Goal: Information Seeking & Learning: Learn about a topic

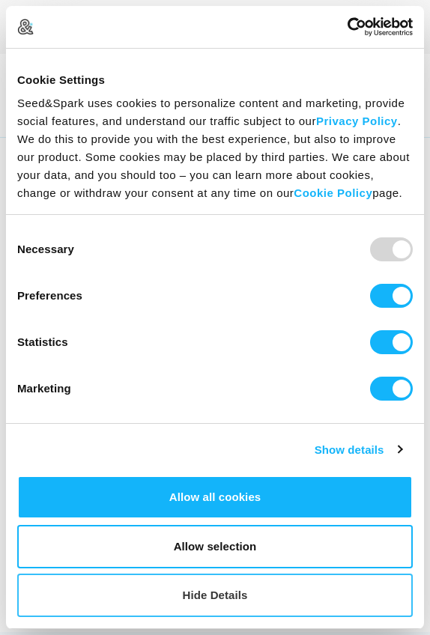
click at [222, 593] on button "Hide Details" at bounding box center [214, 594] width 395 height 43
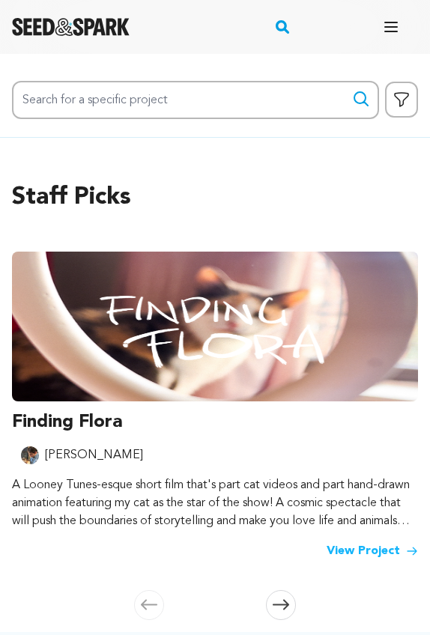
click at [135, 286] on img at bounding box center [215, 326] width 406 height 150
click at [361, 545] on link "View Project" at bounding box center [371, 551] width 91 height 18
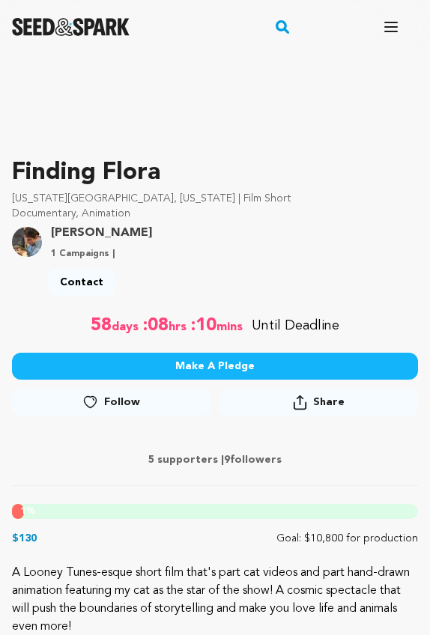
scroll to position [219, 0]
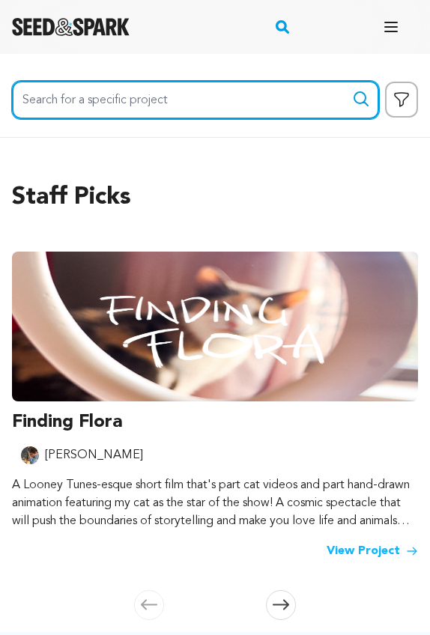
click at [178, 97] on input "Search for a specific project" at bounding box center [195, 100] width 367 height 38
click at [361, 99] on button "Search" at bounding box center [361, 99] width 18 height 18
click at [52, 97] on input "ravens bluff" at bounding box center [195, 100] width 367 height 38
type input "raven's bluff"
click at [361, 99] on button "Search" at bounding box center [361, 99] width 18 height 18
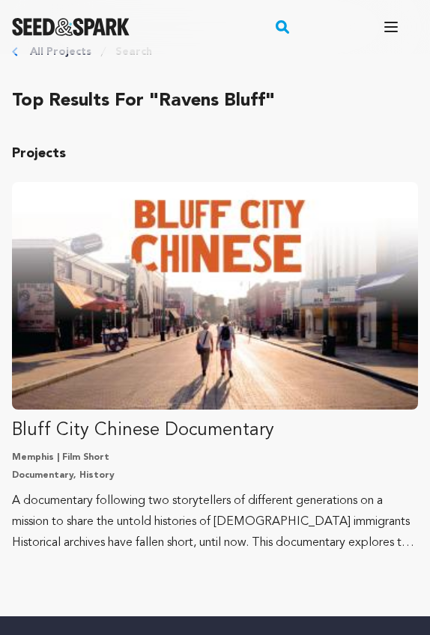
scroll to position [34, 0]
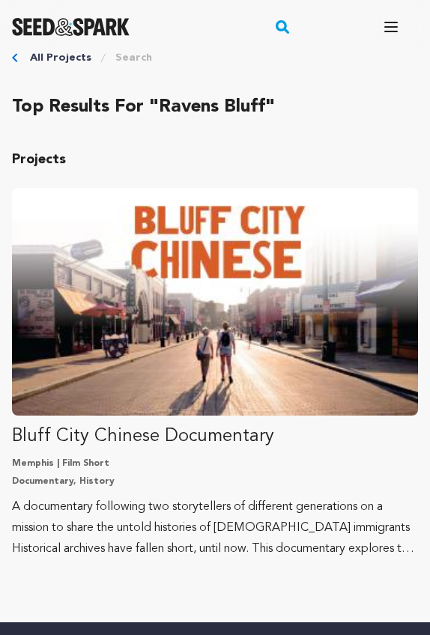
click at [156, 345] on img "Fund Bluff City Chinese Documentary" at bounding box center [215, 301] width 406 height 227
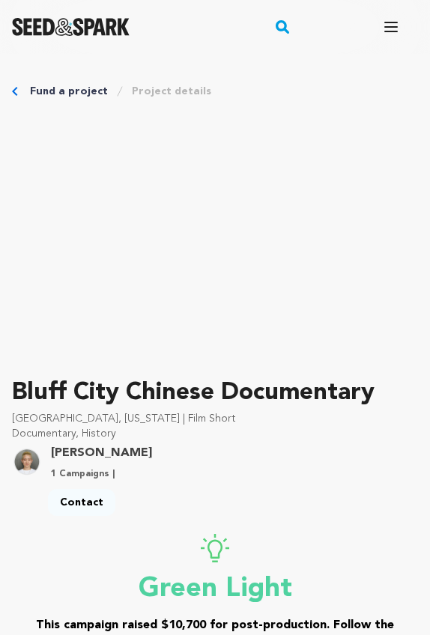
click at [16, 94] on icon "Breadcrumb" at bounding box center [14, 91] width 5 height 9
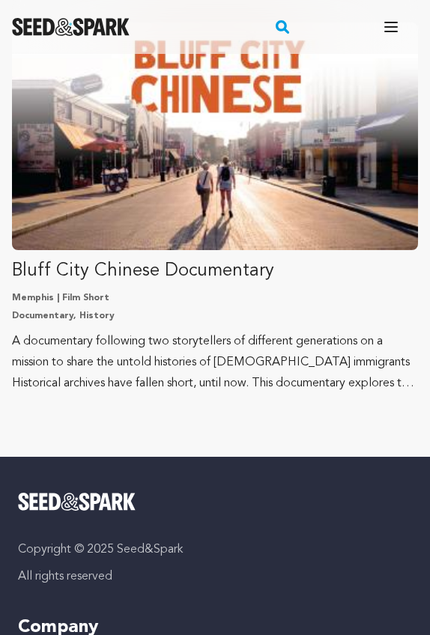
scroll to position [821, 0]
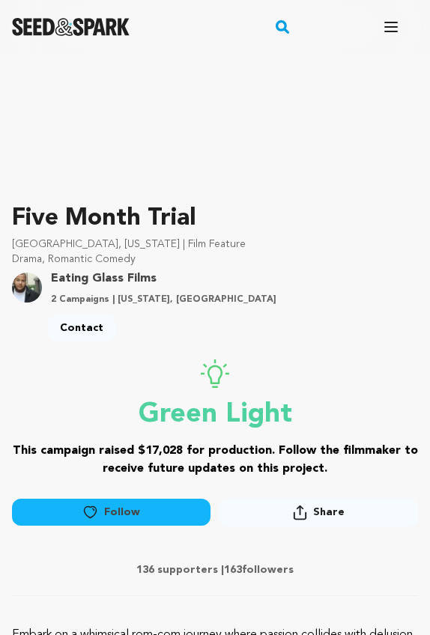
scroll to position [172, 0]
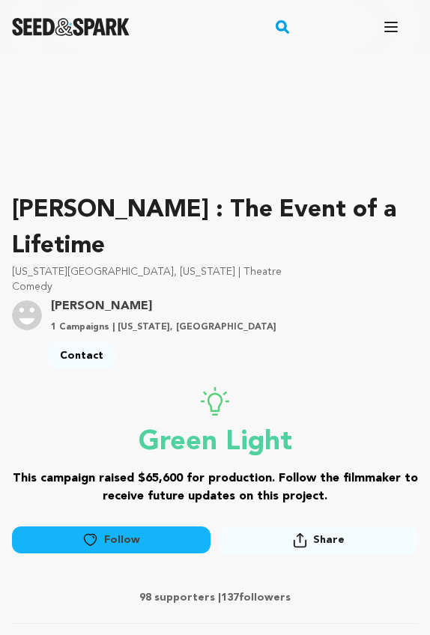
scroll to position [181, 0]
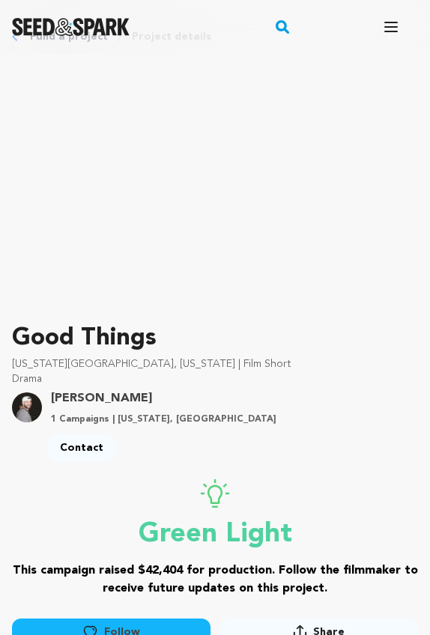
scroll to position [192, 0]
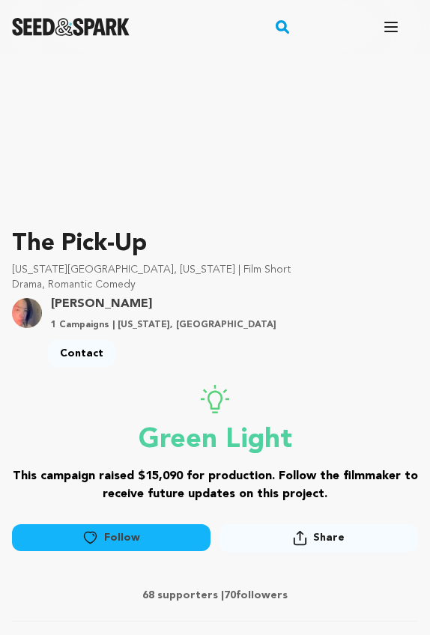
scroll to position [148, 0]
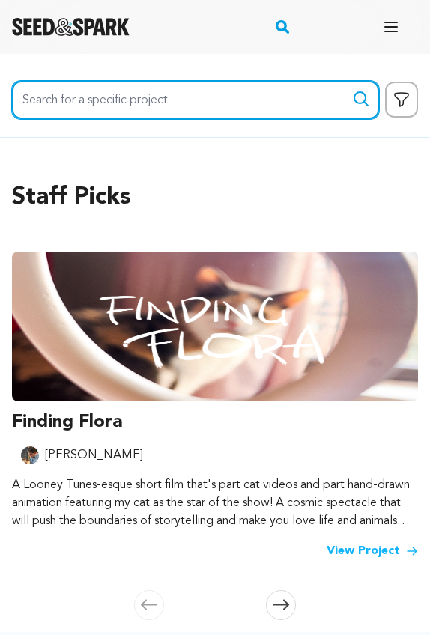
click at [86, 104] on input "Search for a specific project" at bounding box center [195, 100] width 367 height 38
type input "the shadow of the moon"
click at [361, 99] on button "Search" at bounding box center [361, 99] width 18 height 18
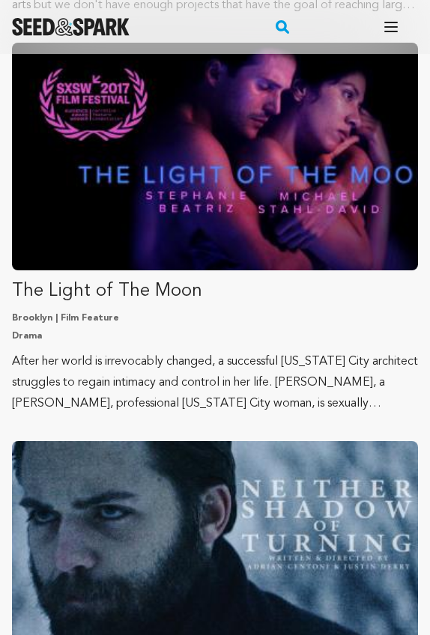
scroll to position [978, 0]
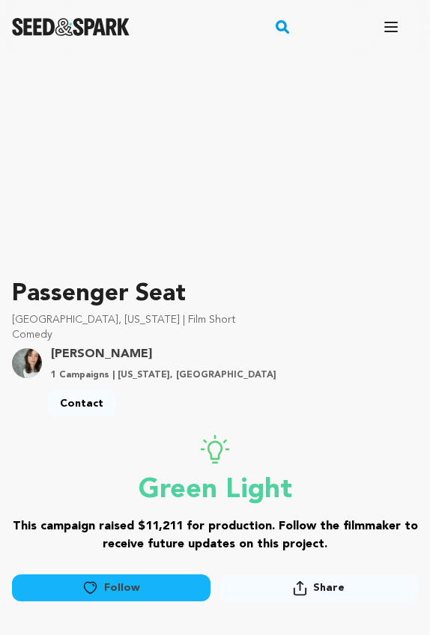
scroll to position [98, 0]
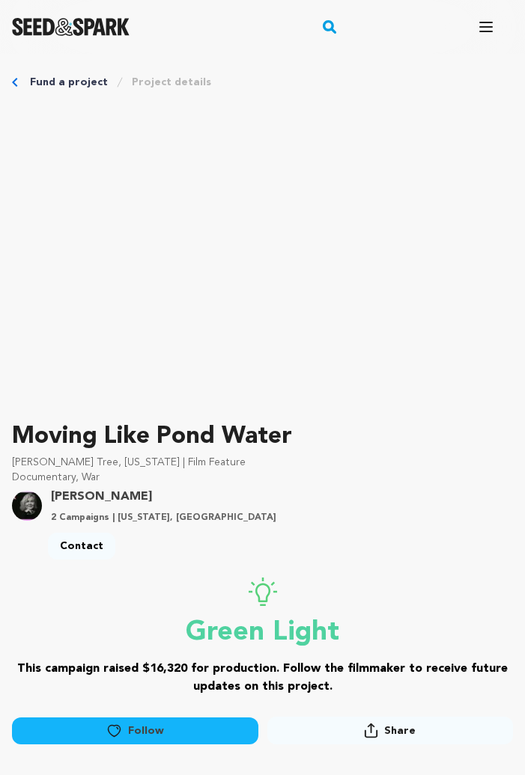
scroll to position [10, 0]
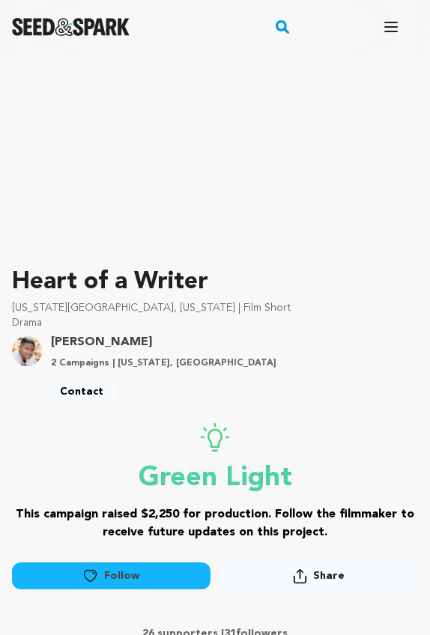
scroll to position [109, 0]
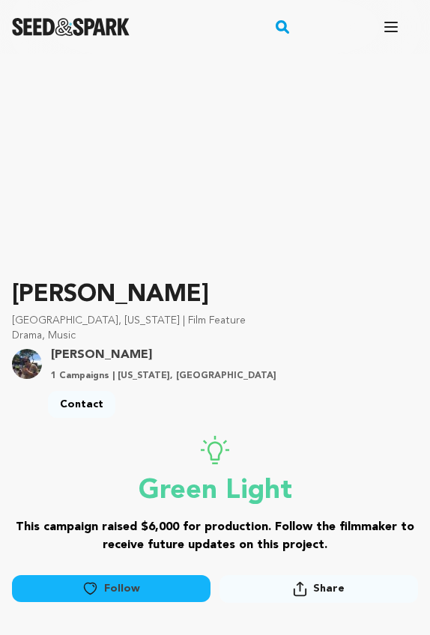
scroll to position [101, 0]
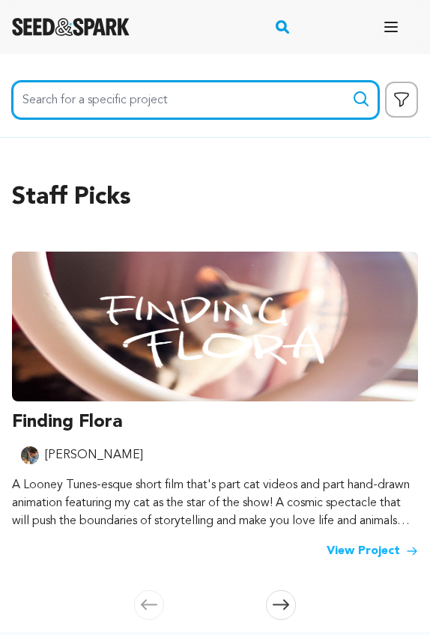
click at [118, 99] on input "Search for a specific project" at bounding box center [195, 100] width 367 height 38
type input "stick and poke"
click at [361, 99] on button "Search" at bounding box center [361, 99] width 18 height 18
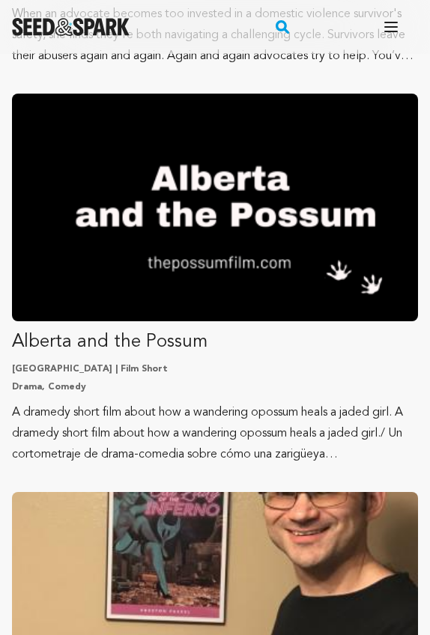
scroll to position [1718, 0]
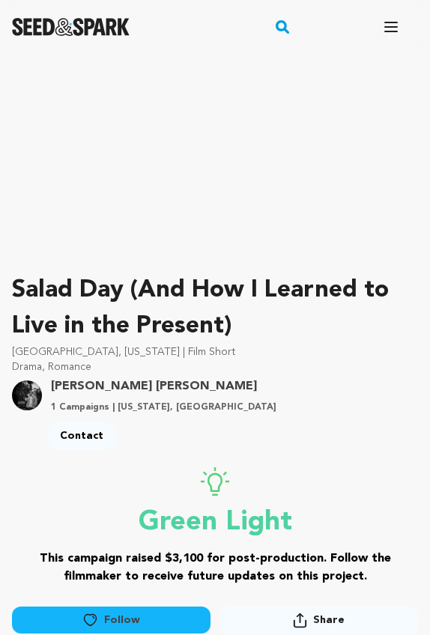
scroll to position [102, 0]
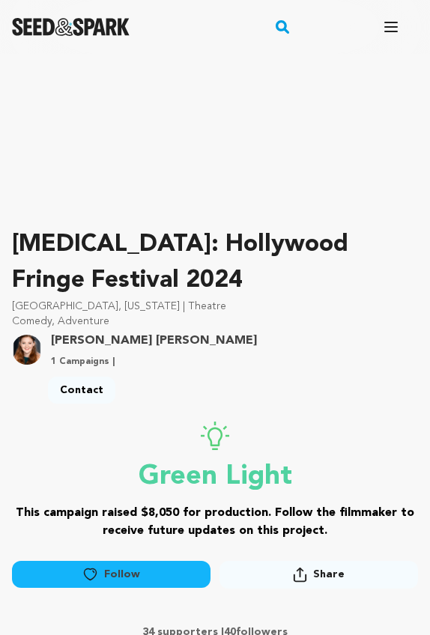
scroll to position [150, 0]
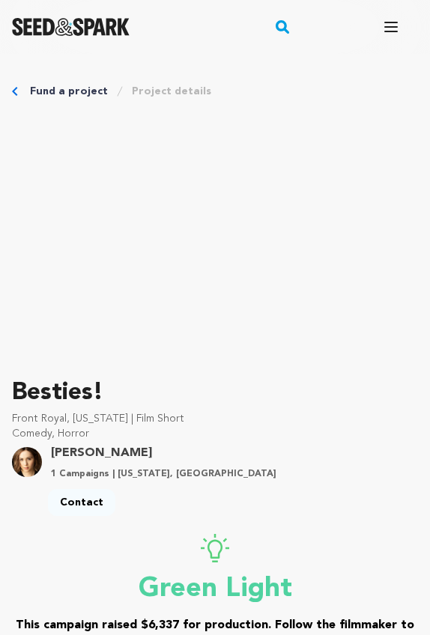
scroll to position [96, 0]
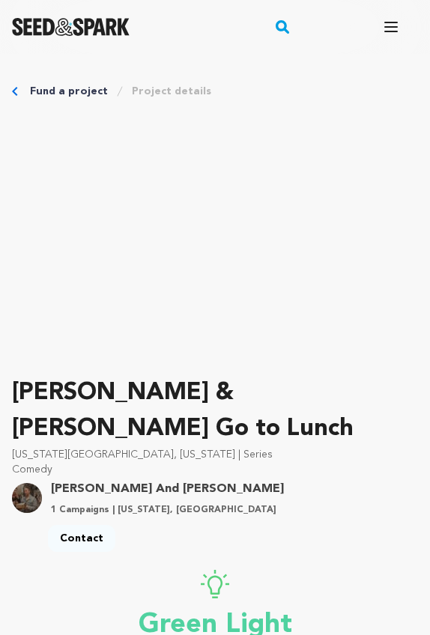
scroll to position [104, 0]
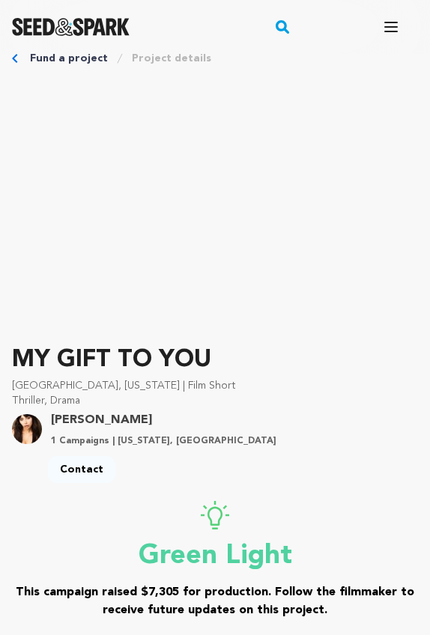
scroll to position [36, 0]
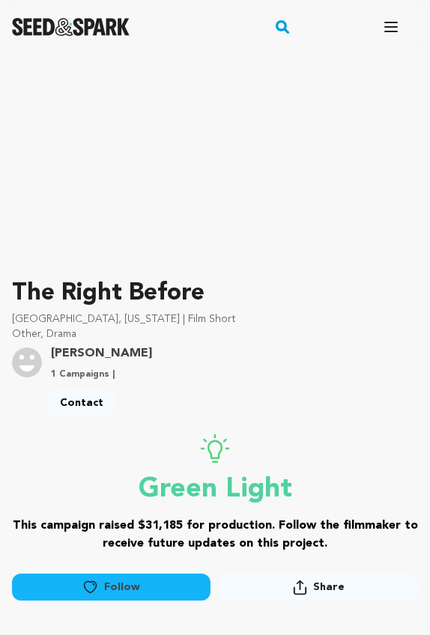
scroll to position [99, 0]
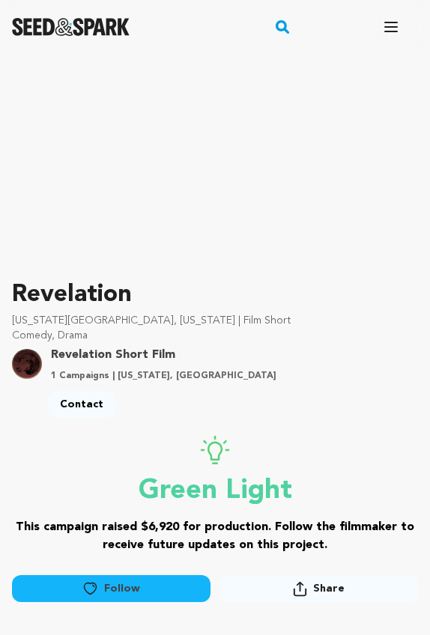
scroll to position [97, 0]
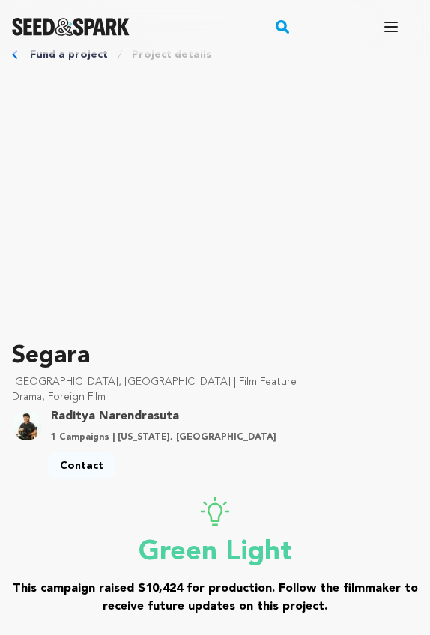
scroll to position [42, 0]
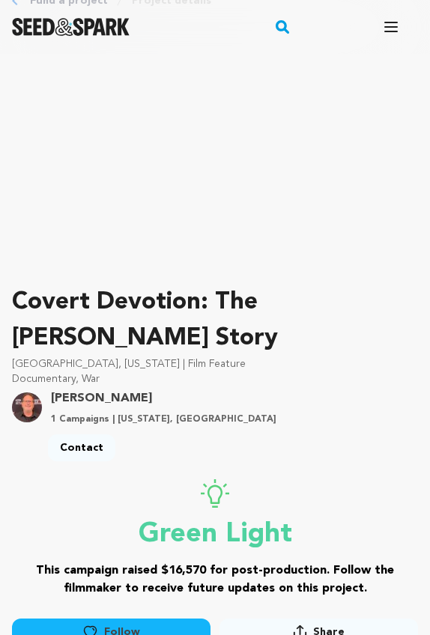
scroll to position [111, 0]
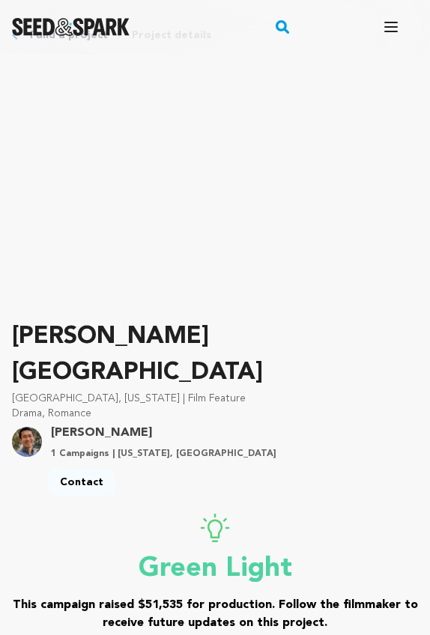
scroll to position [55, 0]
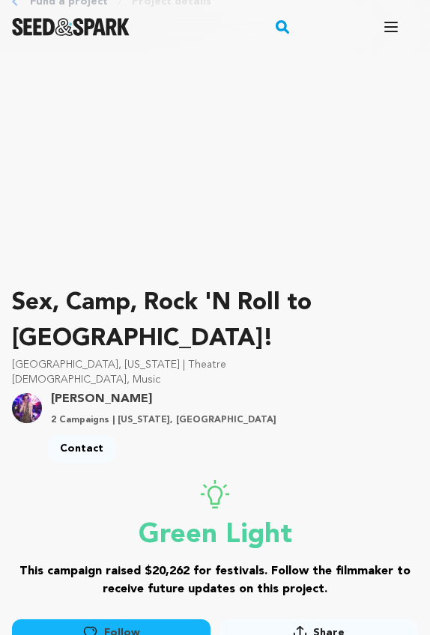
scroll to position [88, 0]
